Goal: Task Accomplishment & Management: Complete application form

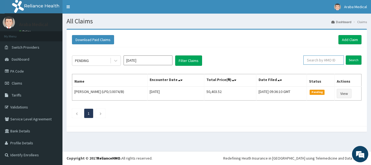
click at [312, 60] on input "text" at bounding box center [323, 59] width 40 height 9
type input "ddf/10078/a"
click at [355, 60] on input "Search" at bounding box center [353, 59] width 16 height 9
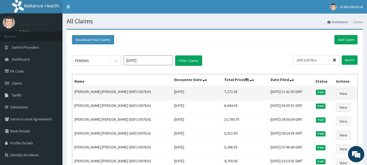
click at [134, 89] on td "BAKINDE OLUKEMI JOSEHINE (DDF/10078/A)" at bounding box center [122, 93] width 100 height 14
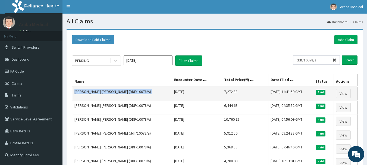
click at [134, 89] on td "BAKINDE OLUKEMI JOSEHINE (DDF/10078/A)" at bounding box center [122, 93] width 100 height 14
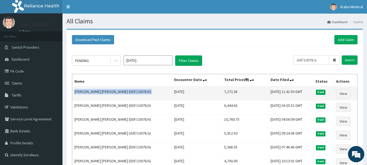
click at [134, 89] on td "BAKINDE OLUKEMI JOSEHINE (DDF/10078/A)" at bounding box center [122, 93] width 100 height 14
click at [130, 91] on td "BAKINDE OLUKEMI JOSEHINE (DDF/10078/A)" at bounding box center [122, 93] width 100 height 14
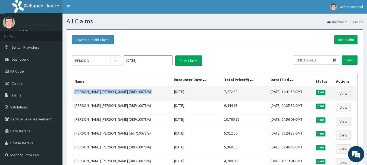
click at [130, 91] on td "BAKINDE OLUKEMI JOSEHINE (DDF/10078/A)" at bounding box center [122, 93] width 100 height 14
click at [144, 91] on td "BAKINDE OLUKEMI JOSEHINE (DDF/10078/A)" at bounding box center [122, 93] width 100 height 14
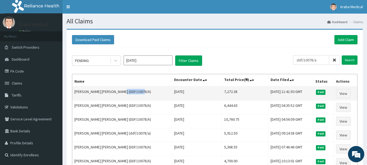
drag, startPoint x: 143, startPoint y: 91, endPoint x: 123, endPoint y: 90, distance: 20.1
click at [123, 90] on td "BAKINDE OLUKEMI JOSEHINE (DDF/10078/A)" at bounding box center [122, 93] width 100 height 14
copy td "DDF/10078/A"
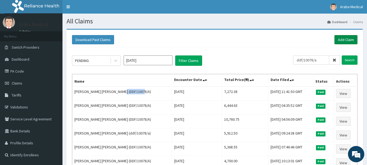
click at [346, 36] on link "Add Claim" at bounding box center [345, 39] width 23 height 9
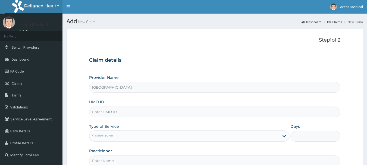
click at [153, 113] on input "HMO ID" at bounding box center [214, 111] width 251 height 11
type input "DDF/10078/A"
click at [131, 136] on div "Select type" at bounding box center [184, 135] width 190 height 9
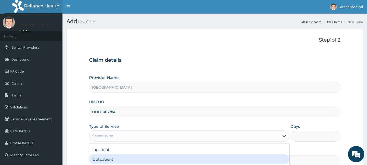
click at [117, 158] on div "Outpatient" at bounding box center [189, 159] width 200 height 10
type input "1"
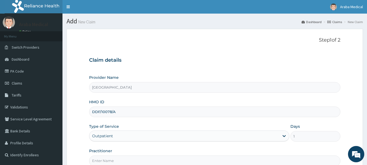
click at [207, 146] on div "Provider Name [GEOGRAPHIC_DATA] HMO ID DDF/10078/A Type of Service option Outpa…" at bounding box center [214, 120] width 251 height 91
drag, startPoint x: 207, startPoint y: 146, endPoint x: 337, endPoint y: 103, distance: 137.6
click at [207, 146] on div "Provider Name [GEOGRAPHIC_DATA] HMO ID DDF/10078/A Type of Service option Outpa…" at bounding box center [214, 120] width 251 height 91
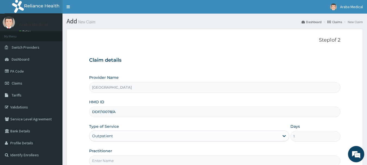
click at [231, 131] on div "Outpatient" at bounding box center [189, 135] width 200 height 11
drag, startPoint x: 364, startPoint y: 79, endPoint x: 370, endPoint y: 102, distance: 23.6
click at [366, 101] on html "R EL Toggle navigation Araba Medical Araba Medical - [EMAIL_ADDRESS][DOMAIN_NAM…" at bounding box center [183, 111] width 367 height 223
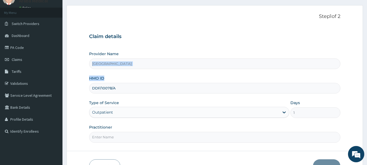
scroll to position [29, 0]
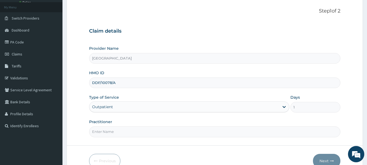
click at [247, 110] on div "Outpatient" at bounding box center [184, 106] width 190 height 9
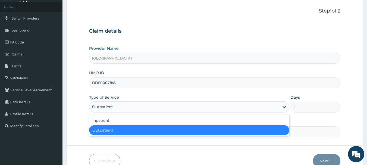
click at [235, 130] on div "Outpatient" at bounding box center [189, 130] width 200 height 10
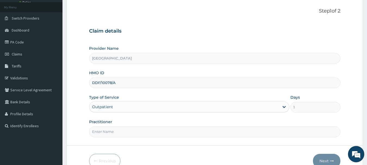
click at [237, 130] on input "Practitioner" at bounding box center [214, 131] width 251 height 11
type input "[PERSON_NAME]"
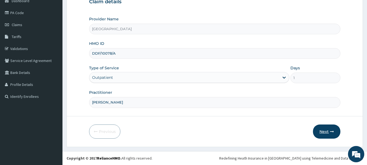
click at [320, 132] on button "Next" at bounding box center [326, 131] width 27 height 14
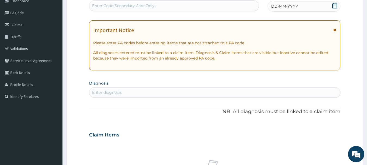
click at [234, 9] on div "Enter Code(Secondary Care Only)" at bounding box center [173, 5] width 169 height 9
type input "PA/45A967"
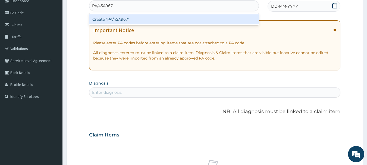
click at [217, 19] on div "Create "PA/45A967"" at bounding box center [174, 19] width 170 height 10
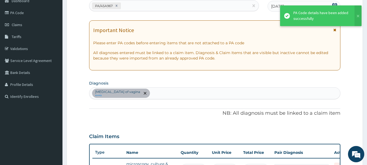
scroll to position [68, 0]
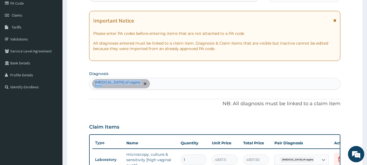
drag, startPoint x: 367, startPoint y: 76, endPoint x: 368, endPoint y: 69, distance: 7.2
click at [366, 69] on html "R EL Toggle navigation Araba Medical Araba Medical - [EMAIL_ADDRESS][DOMAIN_NAM…" at bounding box center [183, 116] width 367 height 369
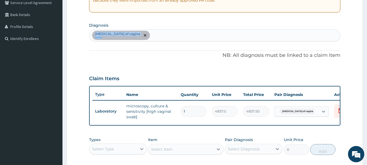
scroll to position [115, 0]
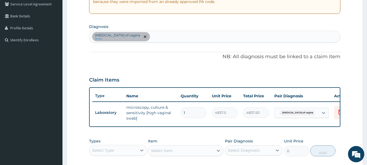
click at [195, 39] on div "[MEDICAL_DATA] of vagina query" at bounding box center [214, 36] width 251 height 11
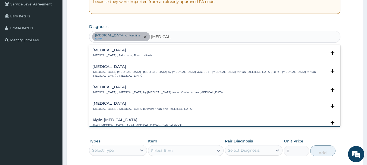
type input "[MEDICAL_DATA] F"
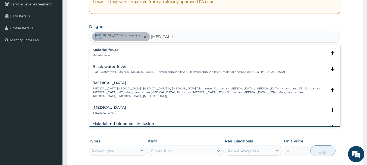
click at [182, 88] on p "[MEDICAL_DATA] [MEDICAL_DATA] , [MEDICAL_DATA] by [MEDICAL_DATA] falciparum , S…" at bounding box center [209, 93] width 234 height 12
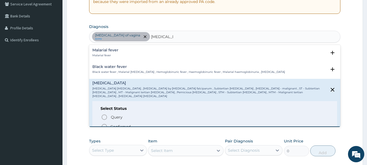
click at [123, 124] on p "Confirmed" at bounding box center [120, 126] width 20 height 5
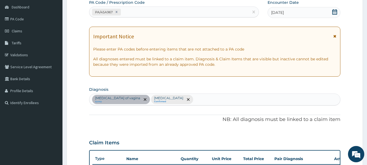
scroll to position [48, 0]
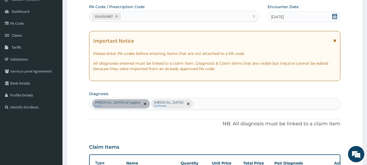
click at [207, 12] on div "PA/45A967" at bounding box center [169, 16] width 160 height 9
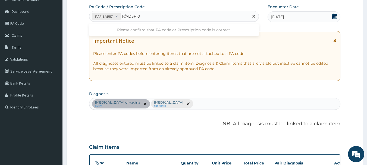
type input "PA/AD5F10"
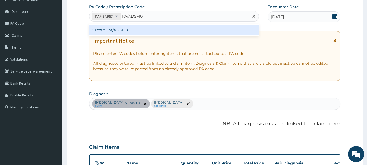
click at [200, 30] on div "Create "PA/AD5F10"" at bounding box center [174, 30] width 170 height 10
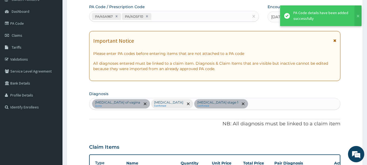
scroll to position [184, 0]
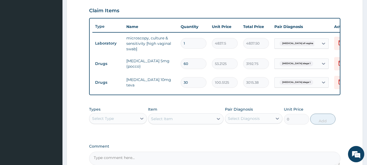
click at [192, 62] on input "60" at bounding box center [193, 63] width 26 height 11
type input "6"
type input "319.27"
type input "0.00"
type input "1"
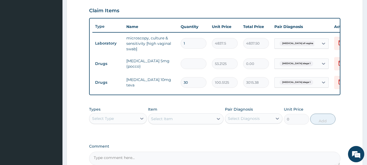
type input "53.21"
type input "14"
type input "744.98"
type input "14"
click at [194, 84] on input "30" at bounding box center [193, 82] width 26 height 11
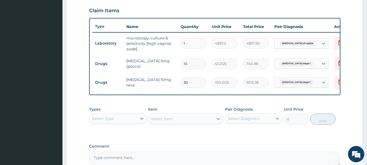
type input "3"
type input "301.54"
type input "0.00"
type input "1"
type input "100.51"
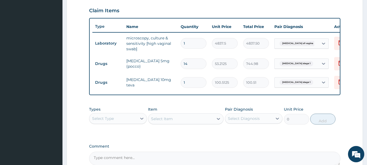
type input "14"
type input "1407.17"
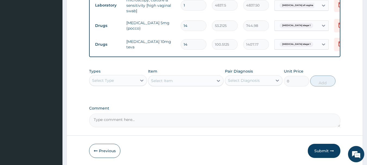
scroll to position [233, 0]
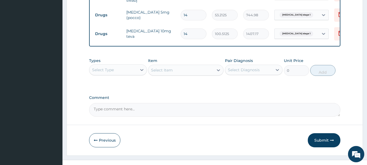
type input "14"
click at [127, 75] on div "Select Type" at bounding box center [118, 69] width 58 height 11
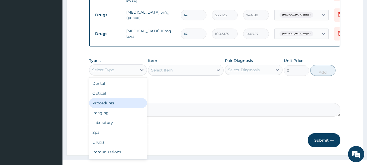
click at [122, 105] on div "Procedures" at bounding box center [118, 103] width 58 height 10
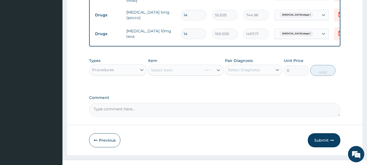
click at [209, 75] on div "Select Item" at bounding box center [185, 70] width 75 height 11
click at [201, 75] on div "Select Item" at bounding box center [185, 70] width 75 height 11
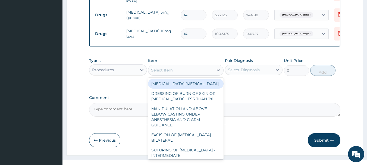
click at [215, 75] on div at bounding box center [218, 70] width 10 height 10
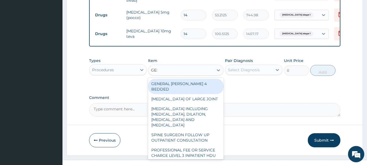
type input "GENE"
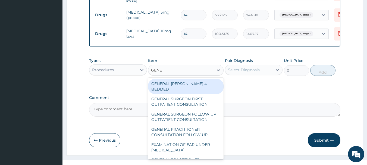
scroll to position [245, 0]
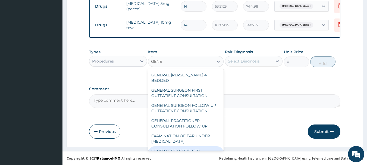
click at [193, 146] on div "GENERAL PRACTITIONER CONSULTATION FIRST OUTPATIENT CONSULTATION" at bounding box center [185, 156] width 75 height 21
type input "3547.5"
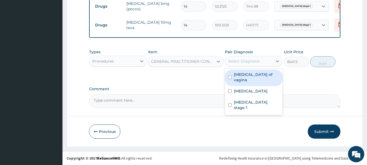
click at [241, 62] on div "Select Diagnosis" at bounding box center [244, 60] width 32 height 5
click at [238, 77] on label "[MEDICAL_DATA] of vagina" at bounding box center [257, 77] width 46 height 11
checkbox input "true"
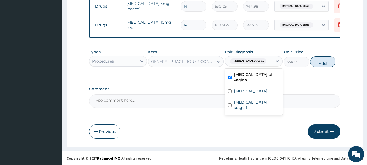
click at [240, 88] on label "[MEDICAL_DATA]" at bounding box center [251, 90] width 34 height 5
checkbox input "true"
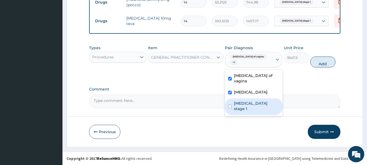
click at [249, 104] on div "[MEDICAL_DATA] stage 1" at bounding box center [254, 106] width 58 height 17
checkbox input "true"
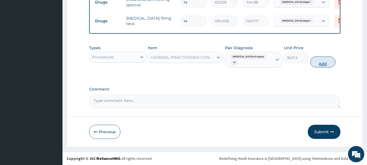
click at [328, 67] on button "Add" at bounding box center [322, 61] width 25 height 11
type input "0"
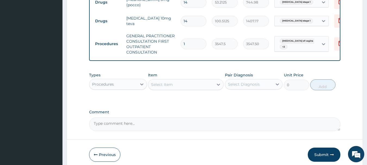
scroll to position [272, 0]
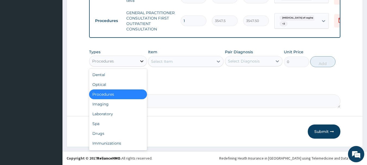
click at [137, 64] on div at bounding box center [142, 61] width 10 height 10
click at [123, 118] on div "Laboratory" at bounding box center [118, 114] width 58 height 10
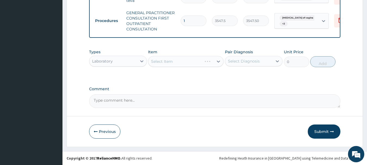
click at [210, 66] on div "Select Item" at bounding box center [185, 61] width 75 height 11
click at [209, 66] on div "Select Item" at bounding box center [185, 61] width 75 height 11
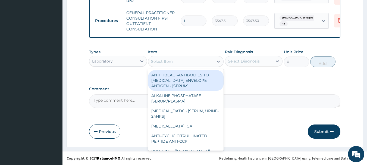
click at [209, 64] on div "Select Item" at bounding box center [180, 61] width 65 height 9
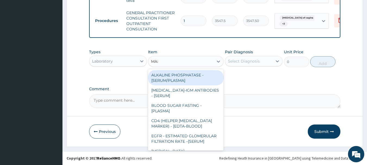
type input "MALA"
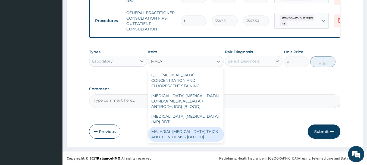
click at [204, 129] on div "MALARIAL [MEDICAL_DATA] THICK AND THIN FILMS - [BLOOD]" at bounding box center [185, 133] width 75 height 15
type input "1612.5"
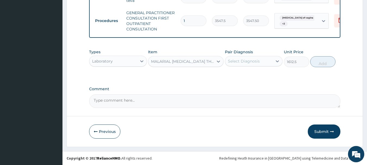
click at [264, 67] on div "Pair Diagnosis Select Diagnosis" at bounding box center [254, 58] width 58 height 18
click at [263, 62] on div "Select Diagnosis" at bounding box center [248, 61] width 47 height 9
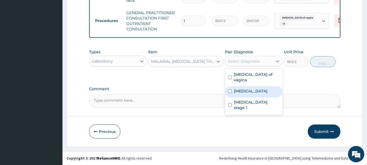
click at [250, 86] on div "[MEDICAL_DATA]" at bounding box center [254, 91] width 58 height 11
checkbox input "true"
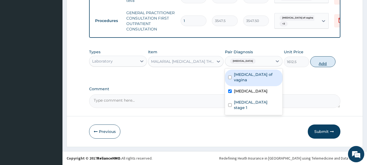
click at [317, 60] on button "Add" at bounding box center [322, 61] width 25 height 11
type input "0"
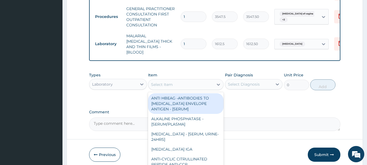
click at [179, 85] on div "Select Item" at bounding box center [180, 84] width 65 height 9
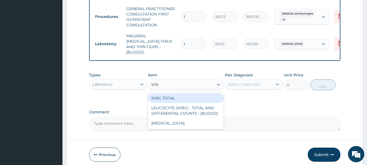
type input "WBC"
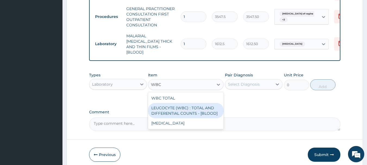
click at [182, 113] on div "LEUCOCYTE (WBC) : TOTAL AND DIFFERENTIAL COUNTS - [BLOOD]" at bounding box center [185, 110] width 75 height 15
type input "2150"
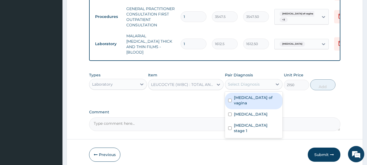
click at [264, 85] on div "Select Diagnosis" at bounding box center [248, 84] width 47 height 9
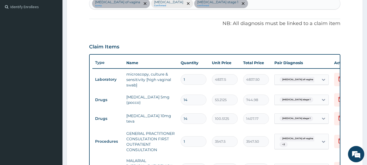
scroll to position [92, 0]
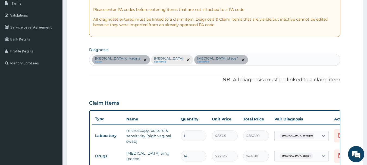
click at [248, 61] on div "[MEDICAL_DATA] of vagina query [MEDICAL_DATA] Confirmed [MEDICAL_DATA] stage 1 …" at bounding box center [214, 59] width 251 height 11
type input "[MEDICAL_DATA]"
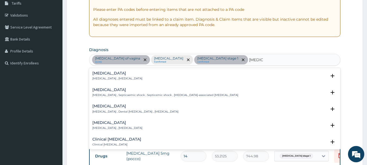
click at [244, 76] on div "[MEDICAL_DATA] [MEDICAL_DATA] , [MEDICAL_DATA]" at bounding box center [214, 75] width 245 height 9
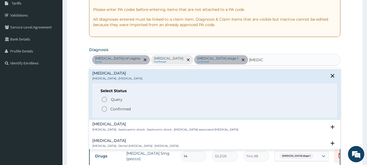
click at [105, 109] on icon "status option filled" at bounding box center [104, 109] width 7 height 7
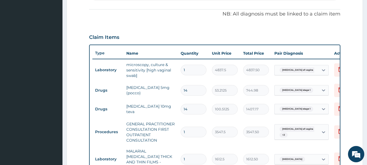
scroll to position [158, 0]
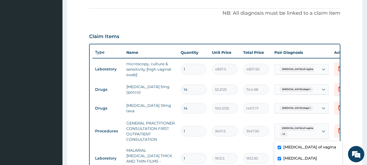
click at [314, 129] on div "[MEDICAL_DATA] of vagina + 2" at bounding box center [296, 130] width 44 height 15
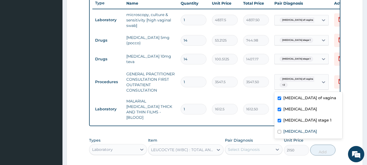
scroll to position [208, 0]
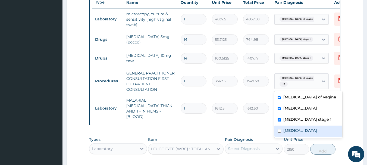
click at [281, 131] on input "checkbox" at bounding box center [279, 131] width 4 height 4
checkbox input "true"
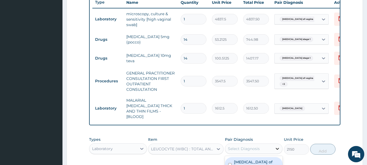
click at [275, 146] on icon at bounding box center [276, 148] width 5 height 5
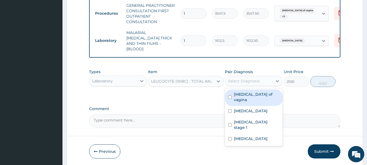
scroll to position [288, 0]
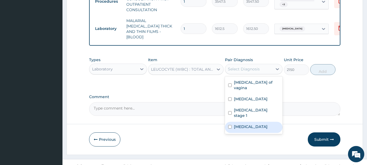
click at [236, 122] on div "[MEDICAL_DATA]" at bounding box center [254, 127] width 58 height 11
checkbox input "true"
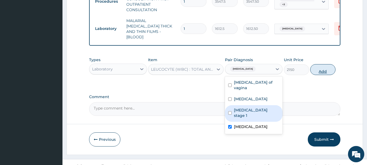
click at [325, 71] on button "Add" at bounding box center [322, 69] width 25 height 11
type input "0"
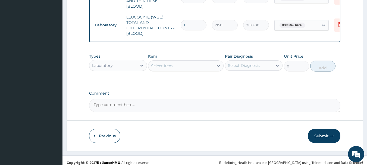
scroll to position [319, 0]
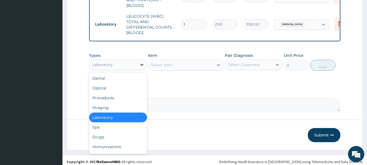
click at [143, 66] on div at bounding box center [142, 65] width 10 height 10
click at [96, 135] on div "Drugs" at bounding box center [118, 137] width 58 height 10
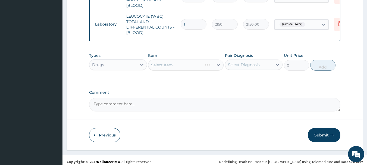
click at [217, 64] on div "Select Item" at bounding box center [185, 64] width 75 height 11
click at [217, 65] on div "Select Item" at bounding box center [185, 64] width 75 height 11
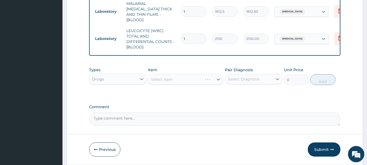
scroll to position [294, 0]
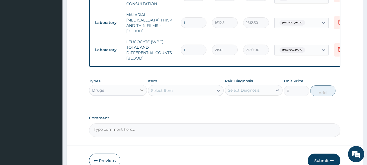
click at [142, 89] on icon at bounding box center [141, 90] width 3 height 2
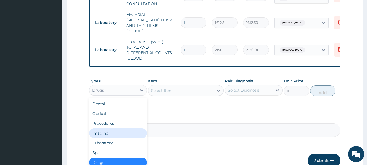
click at [110, 133] on div "Imaging" at bounding box center [118, 133] width 58 height 10
click at [110, 133] on textarea "Comment" at bounding box center [214, 130] width 251 height 14
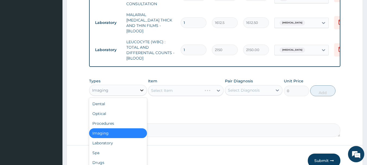
click at [139, 90] on icon at bounding box center [141, 89] width 5 height 5
click at [110, 159] on div "Drugs" at bounding box center [118, 162] width 58 height 10
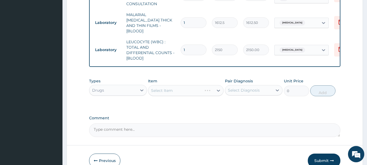
click at [110, 159] on button "Previous" at bounding box center [104, 160] width 31 height 14
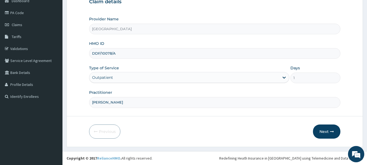
scroll to position [58, 0]
click at [323, 131] on button "Next" at bounding box center [326, 131] width 27 height 14
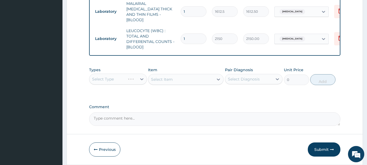
scroll to position [321, 0]
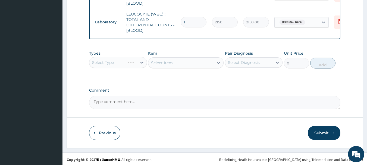
click at [135, 62] on div "Select Type" at bounding box center [118, 62] width 58 height 11
